Goal: Information Seeking & Learning: Learn about a topic

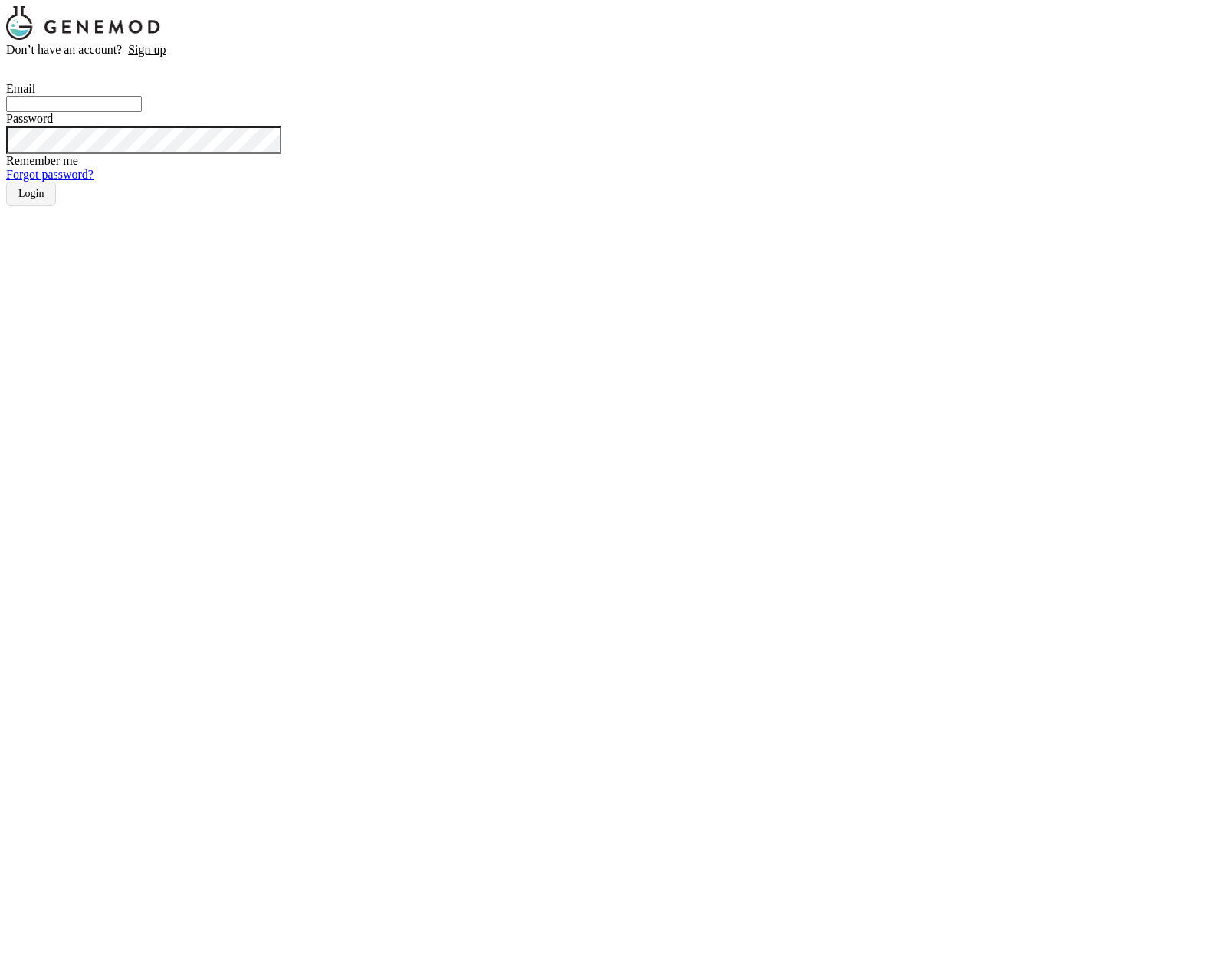
type input "[EMAIL_ADDRESS][DOMAIN_NAME]"
click at [56, 206] on button "Login" at bounding box center [31, 193] width 49 height 25
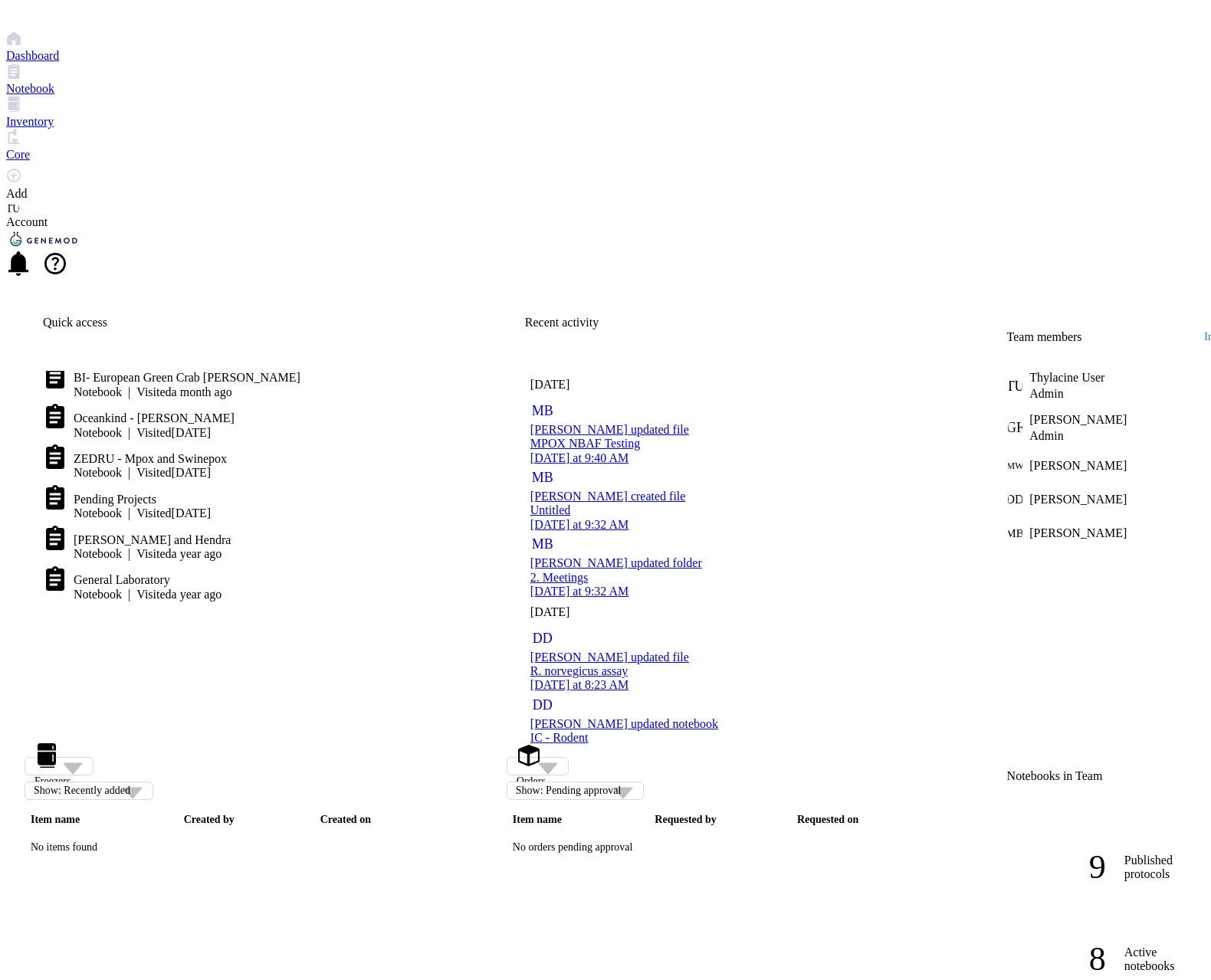
click at [706, 503] on div "Untitled" at bounding box center [729, 510] width 397 height 14
click at [737, 664] on div "R. norvegicus assay" at bounding box center [729, 671] width 397 height 14
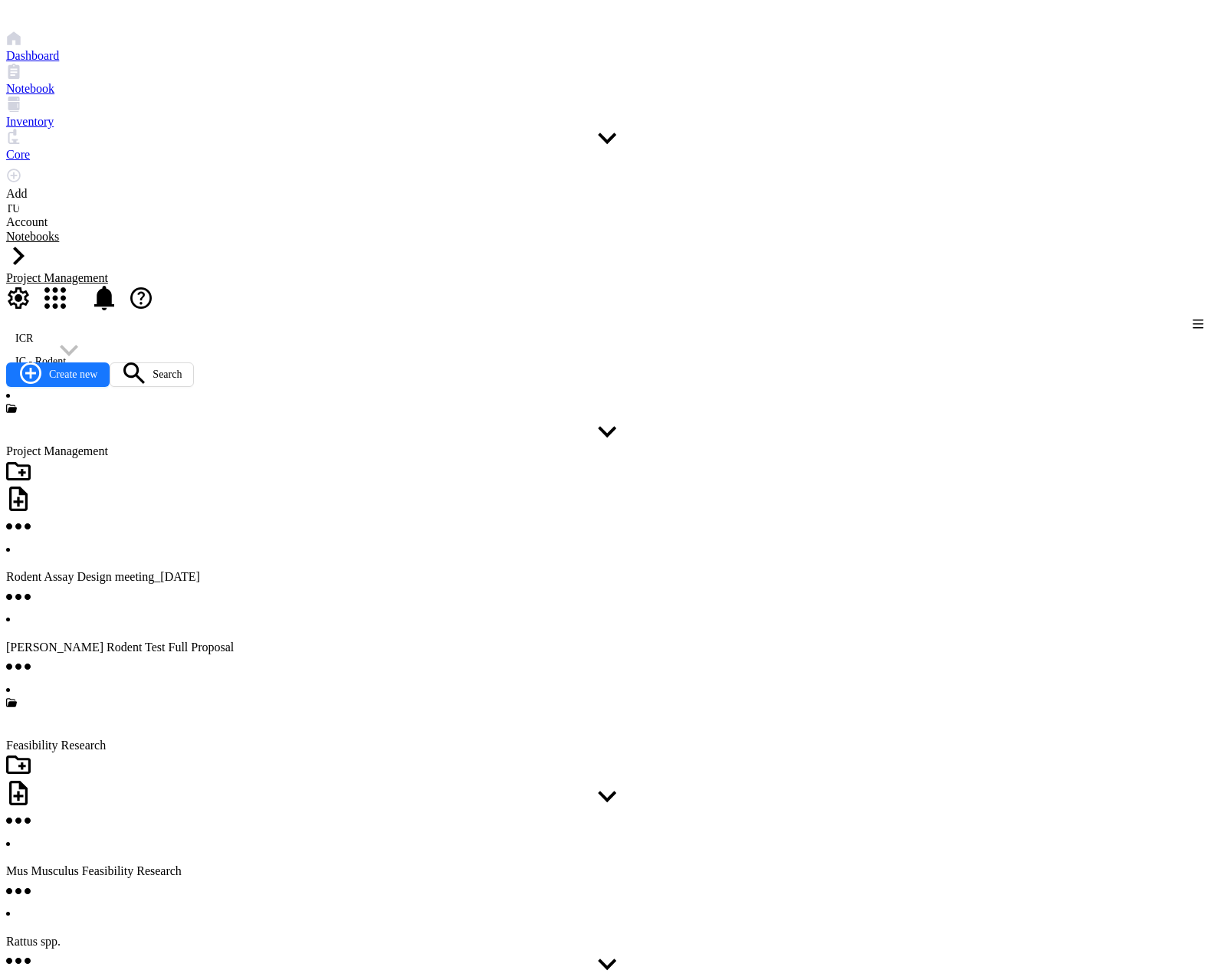
click at [115, 445] on div "Project Management" at bounding box center [605, 451] width 1198 height 14
click at [120, 570] on div "Rodent Assay Design meeting_[DATE]" at bounding box center [605, 576] width 1198 height 14
click at [128, 641] on div "[PERSON_NAME] Rodent Test Full Proposal" at bounding box center [605, 647] width 1198 height 14
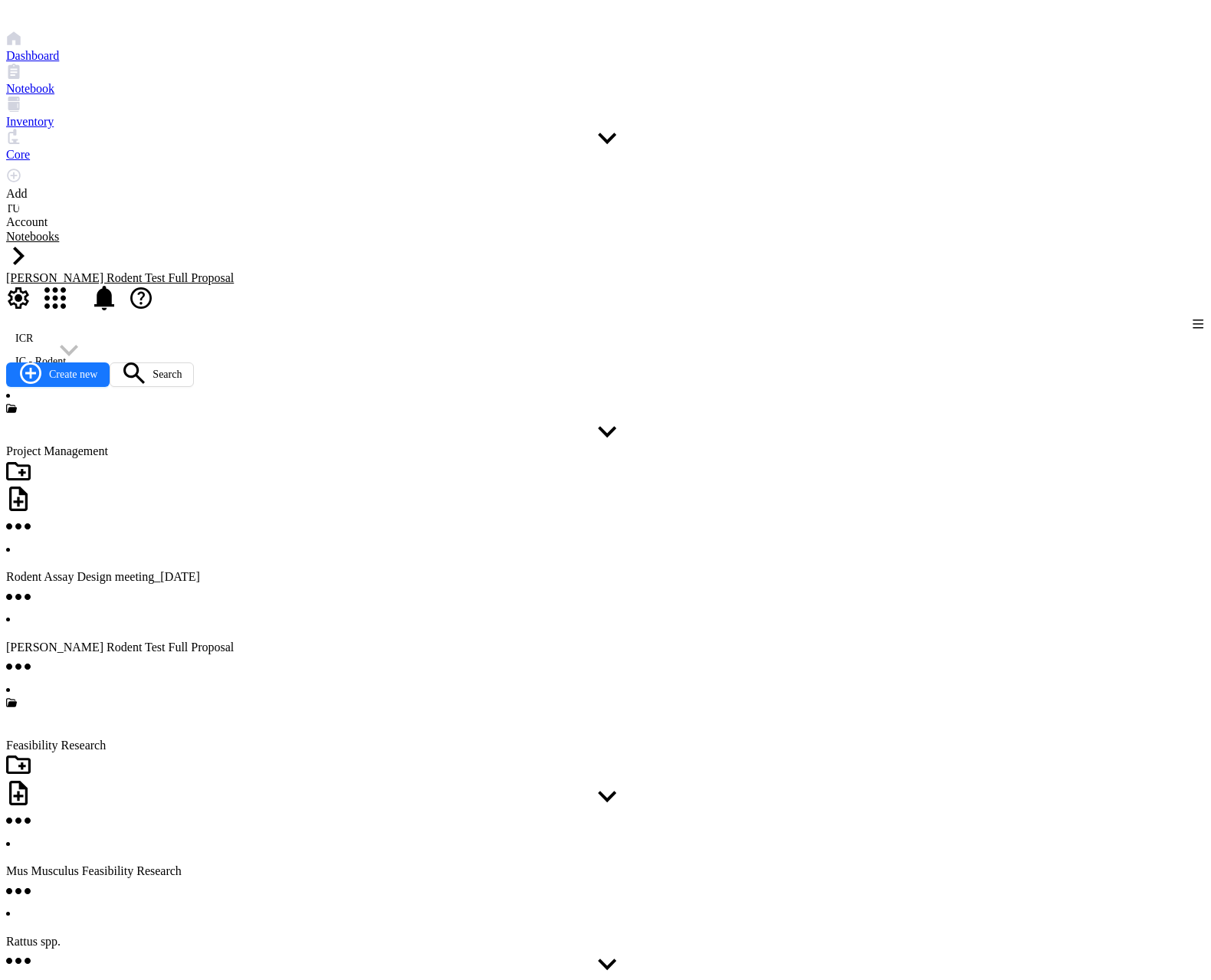
click at [135, 864] on div "Mus Musculus Feasibility Research" at bounding box center [605, 870] width 1198 height 14
